Goal: Find specific page/section: Find specific page/section

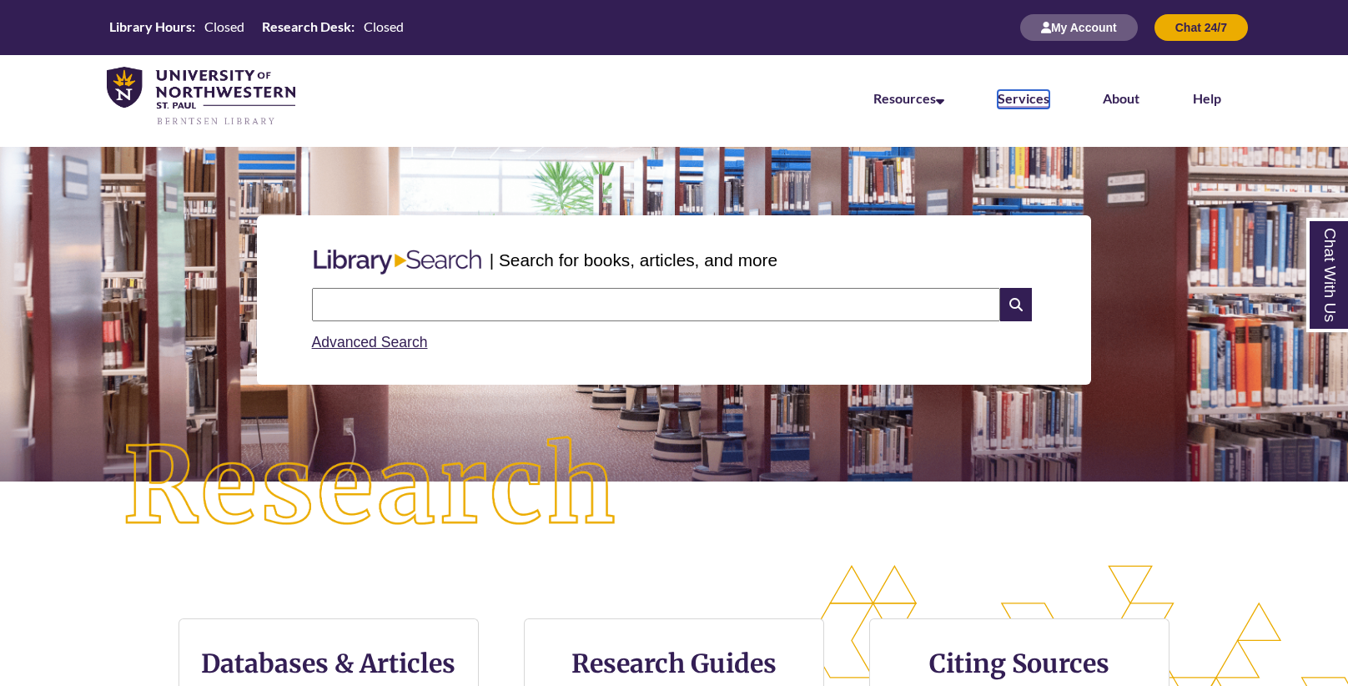
click at [1033, 98] on link "Services" at bounding box center [1023, 99] width 52 height 18
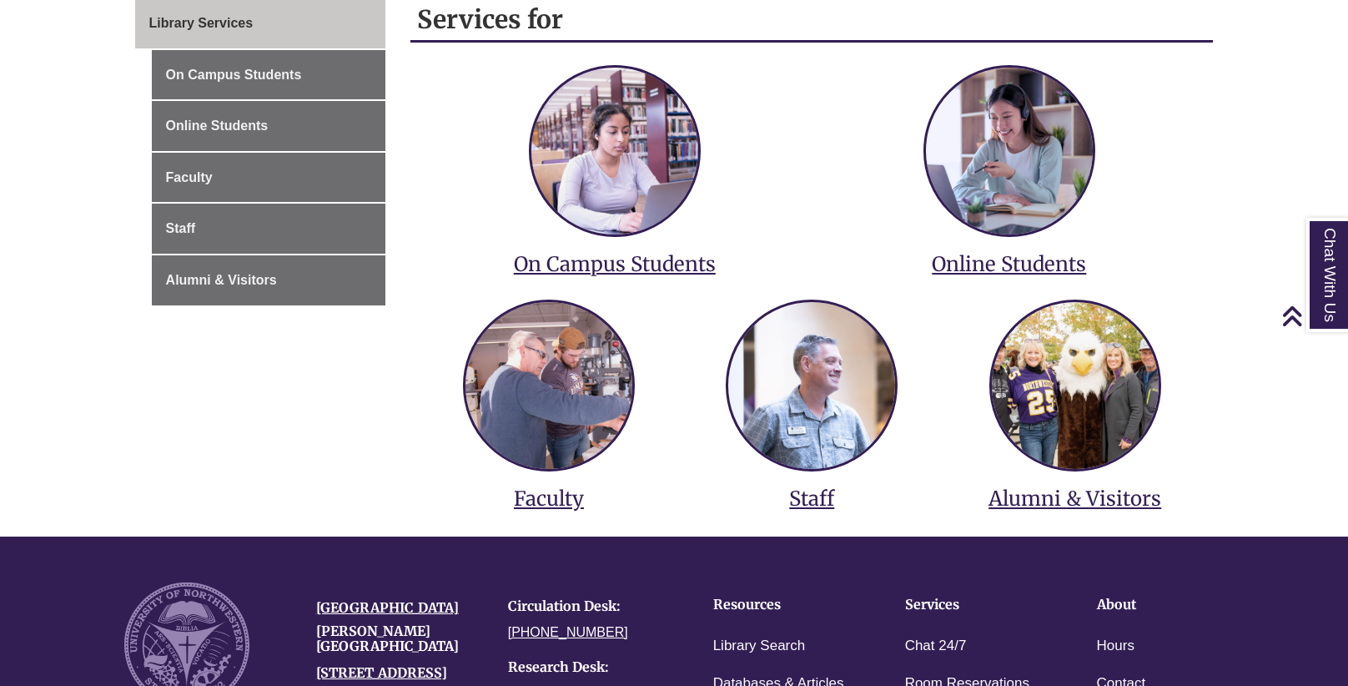
scroll to position [289, 0]
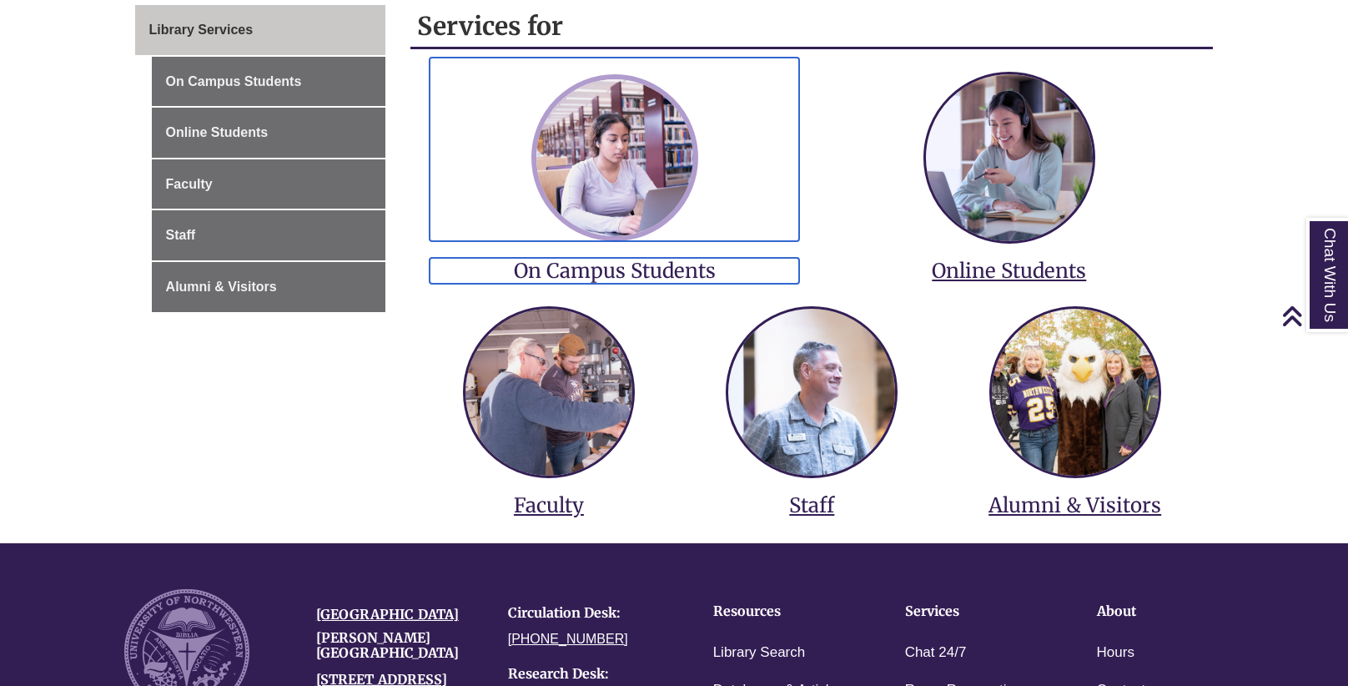
click at [656, 156] on img at bounding box center [614, 157] width 167 height 167
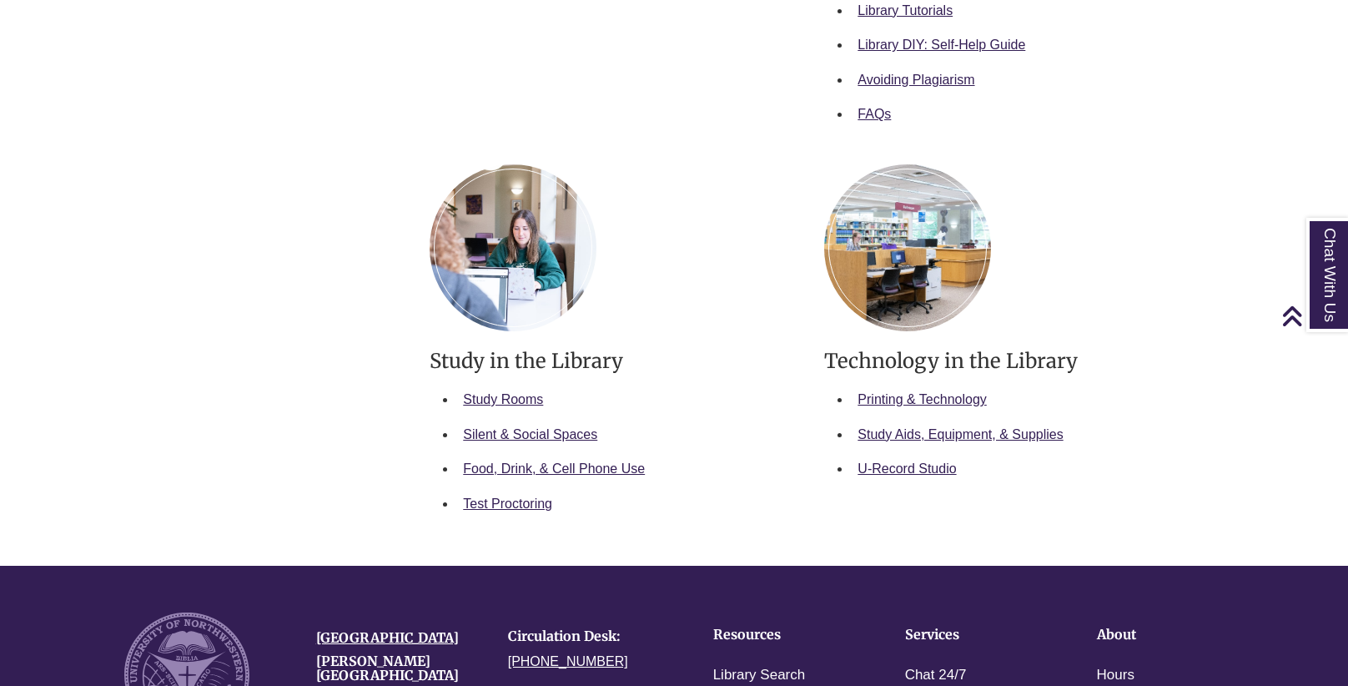
scroll to position [788, 0]
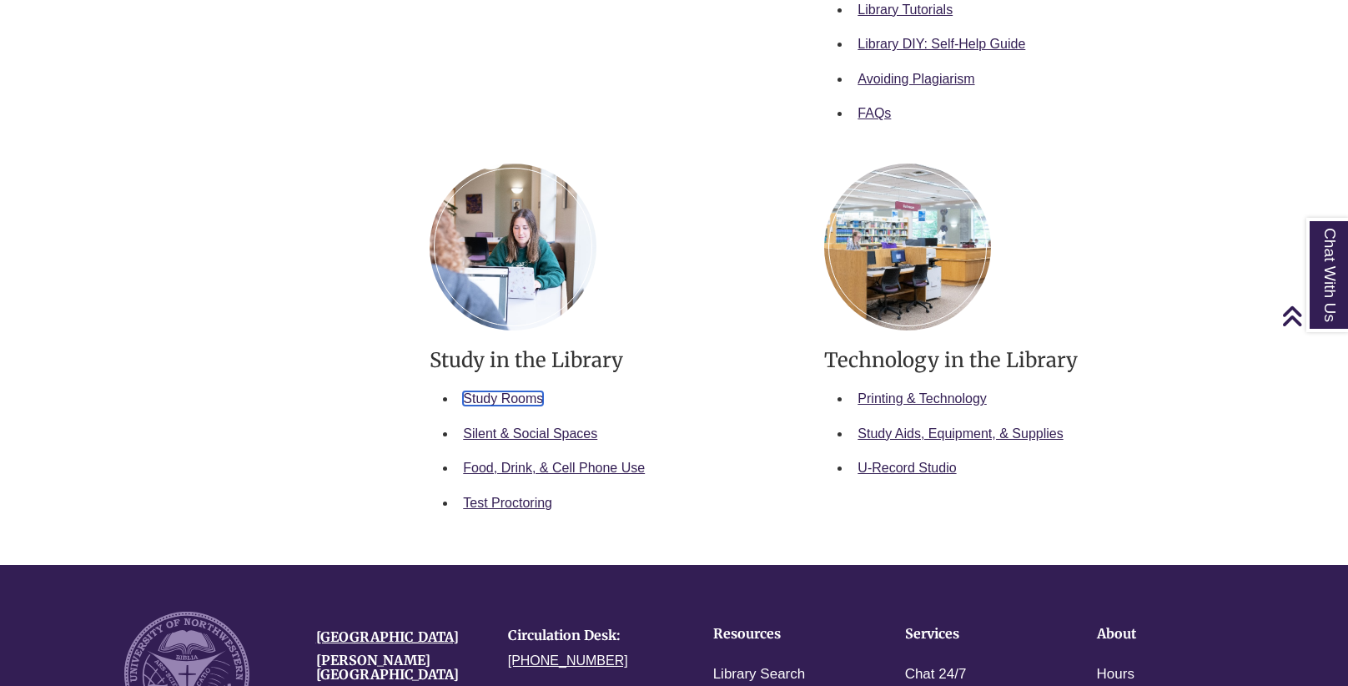
click at [520, 391] on link "Study Rooms" at bounding box center [503, 398] width 80 height 14
